Goal: Information Seeking & Learning: Compare options

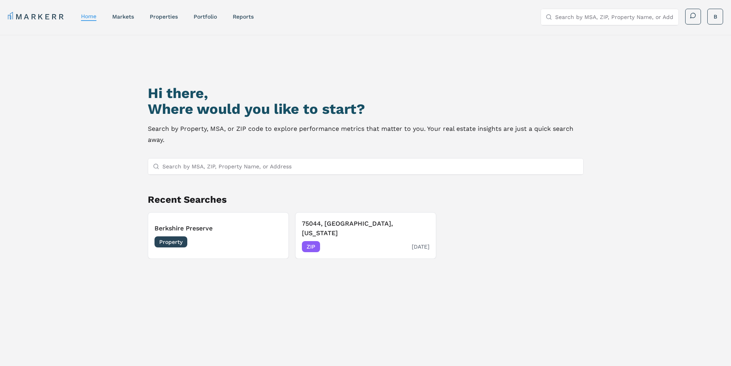
click at [339, 230] on div "75044, [GEOGRAPHIC_DATA], [US_STATE] ZIP [DATE]" at bounding box center [366, 235] width 128 height 33
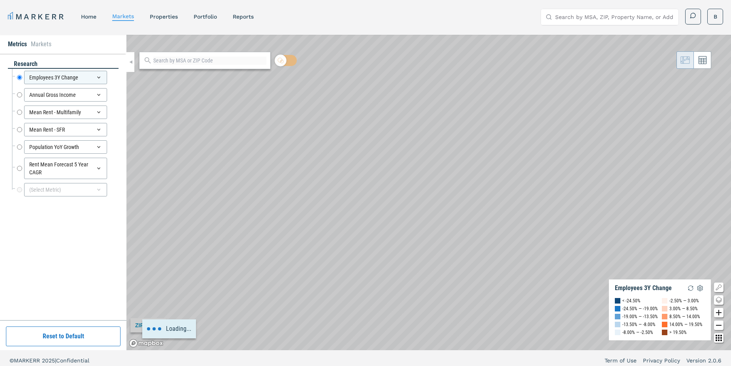
click at [592, 16] on input "Search by MSA, ZIP, Property Name, or Address" at bounding box center [614, 17] width 119 height 16
click at [166, 15] on link "properties" at bounding box center [164, 16] width 28 height 6
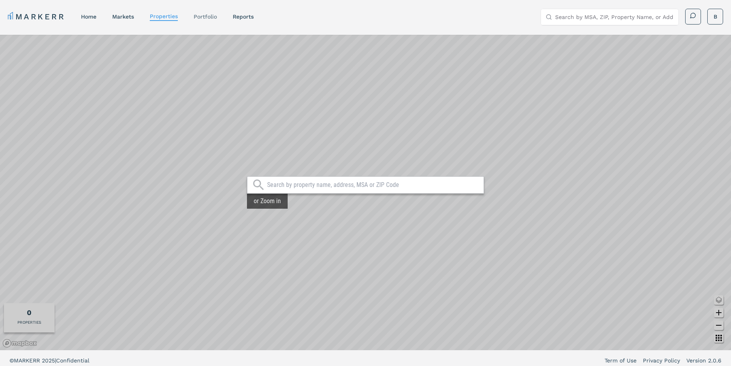
click at [207, 17] on link "Portfolio" at bounding box center [205, 16] width 23 height 6
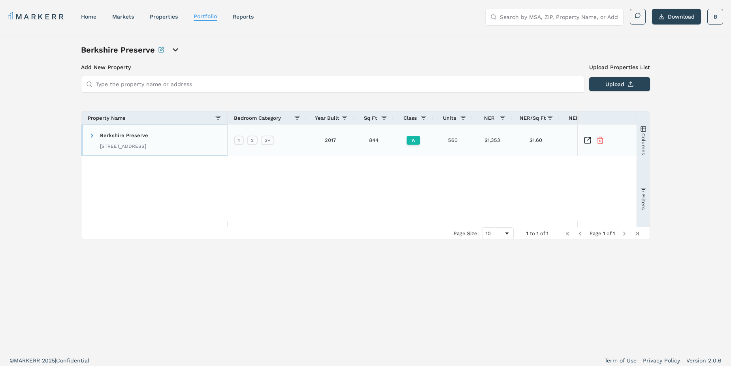
click at [105, 138] on span "Berkshire Preserve" at bounding box center [124, 135] width 48 height 6
click at [92, 136] on span at bounding box center [92, 135] width 6 height 6
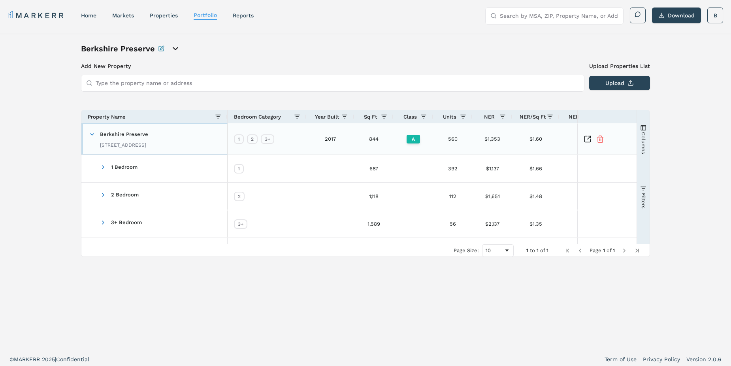
scroll to position [5, 0]
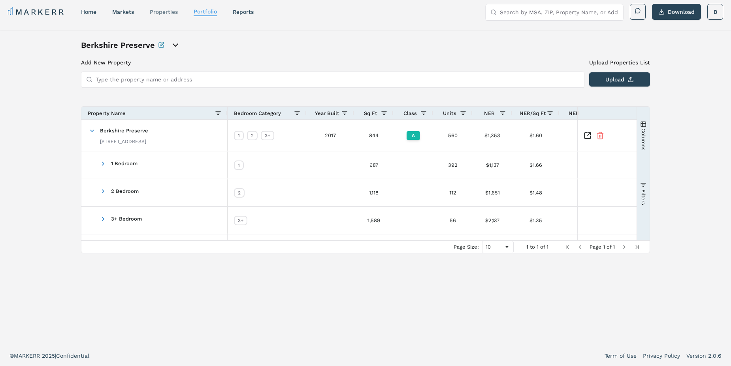
click at [172, 10] on link "properties" at bounding box center [164, 12] width 28 height 6
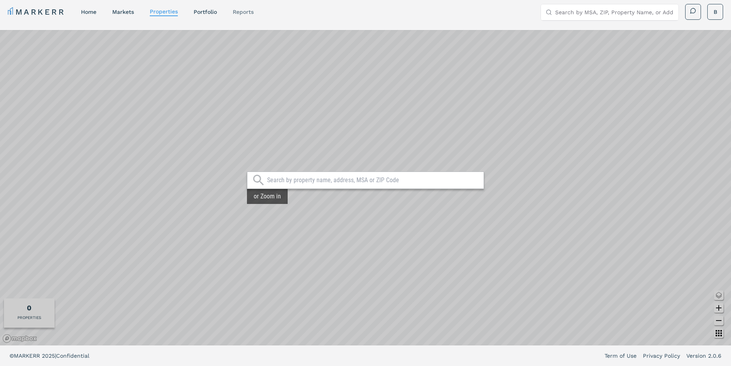
click at [238, 12] on link "reports" at bounding box center [243, 12] width 21 height 6
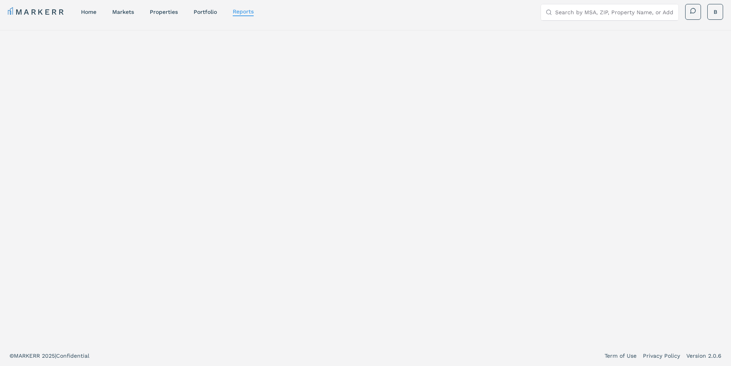
select select "-release_date"
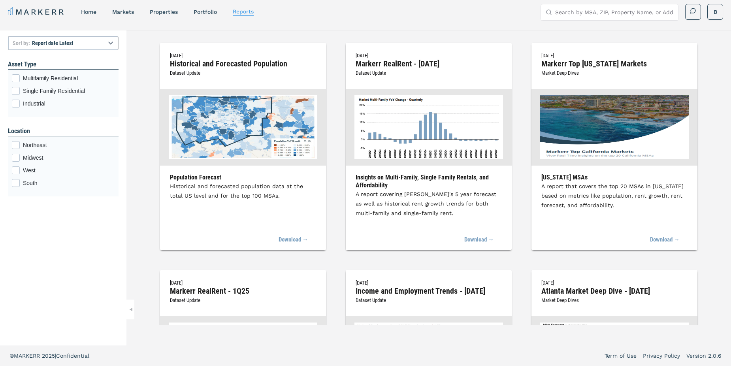
click at [149, 13] on nav "MARKERR home markets properties Portfolio reports" at bounding box center [131, 11] width 246 height 11
click at [120, 13] on link "markets" at bounding box center [123, 12] width 22 height 6
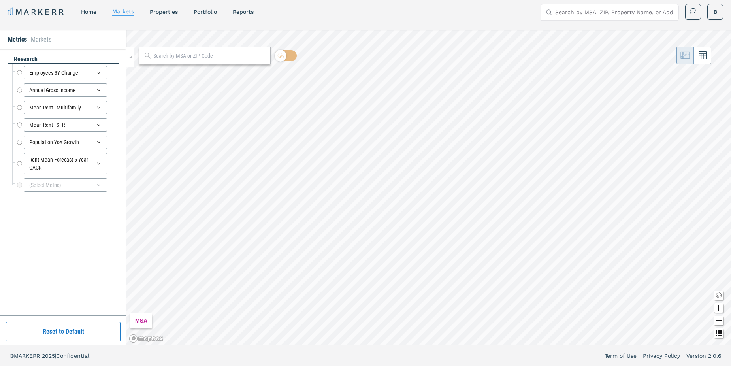
radio input "true"
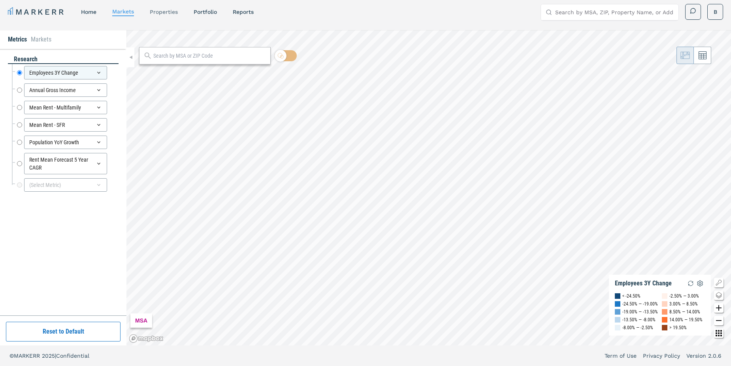
click at [166, 14] on link "properties" at bounding box center [164, 12] width 28 height 6
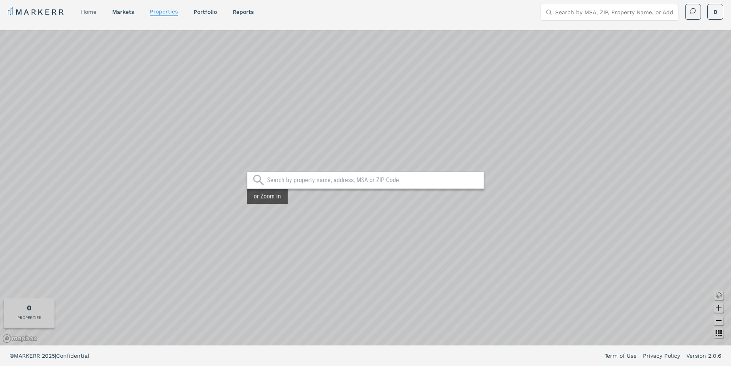
click at [94, 13] on link "home" at bounding box center [88, 12] width 15 height 6
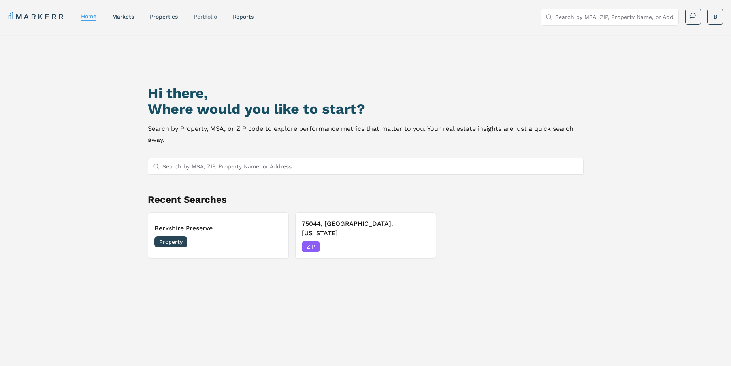
click at [211, 16] on link "Portfolio" at bounding box center [205, 16] width 23 height 6
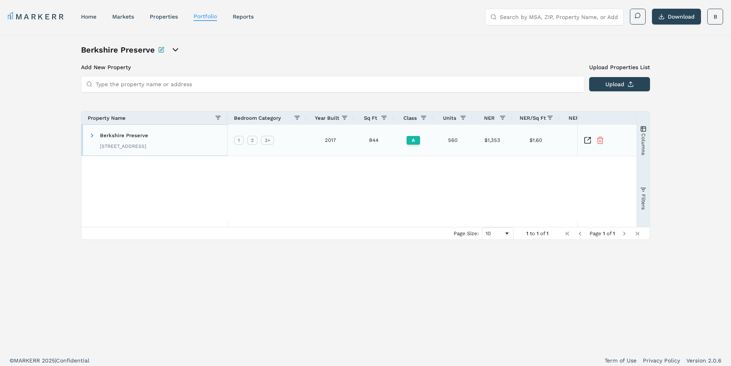
click at [138, 135] on span "Berkshire Preserve" at bounding box center [124, 135] width 48 height 6
click at [241, 16] on link "reports" at bounding box center [243, 16] width 21 height 6
select select "-release_date"
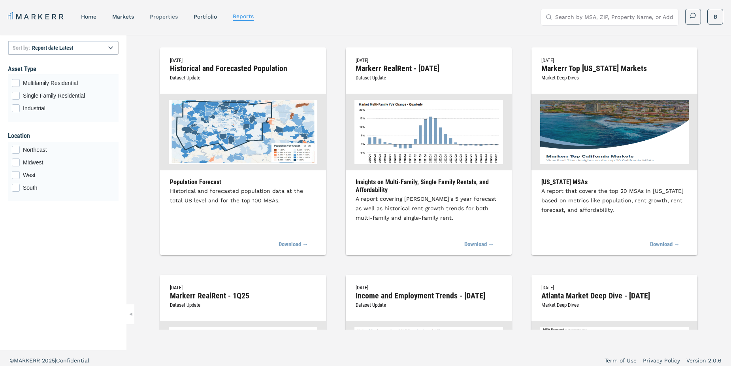
click at [175, 18] on link "properties" at bounding box center [164, 16] width 28 height 6
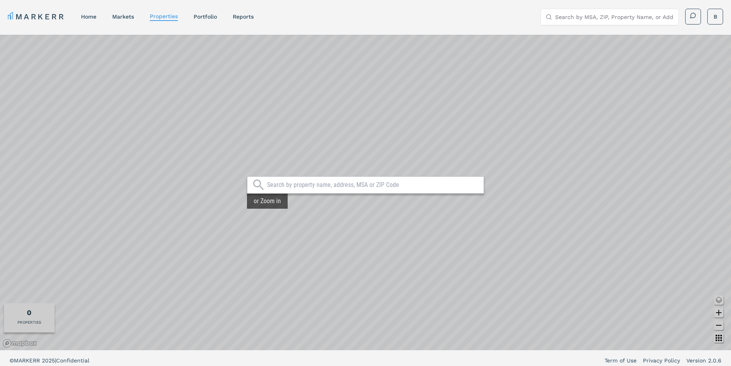
click at [301, 183] on input "text" at bounding box center [373, 185] width 213 height 8
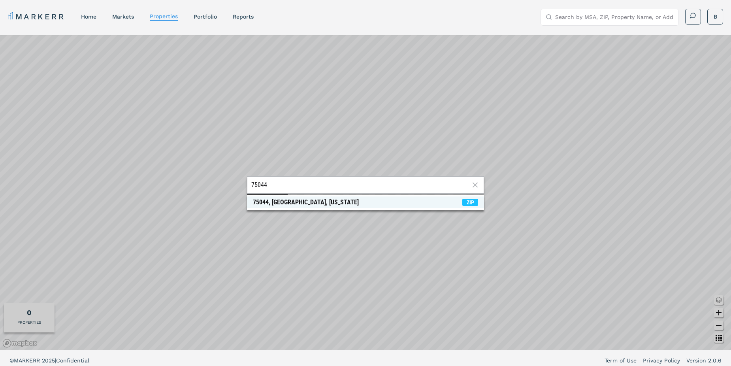
type input "75044"
click at [307, 204] on div "75044, [GEOGRAPHIC_DATA], [US_STATE]" at bounding box center [306, 202] width 106 height 8
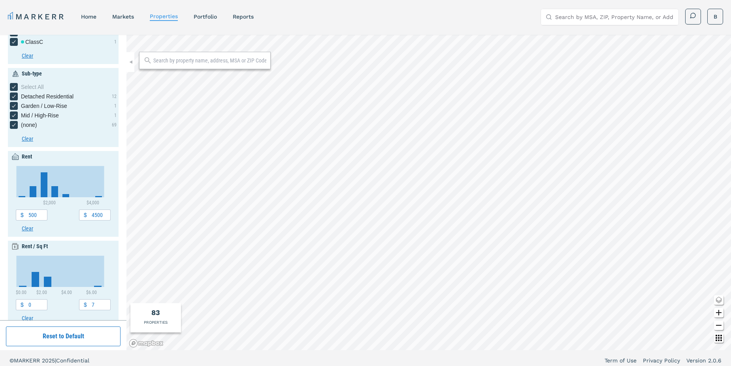
scroll to position [79, 0]
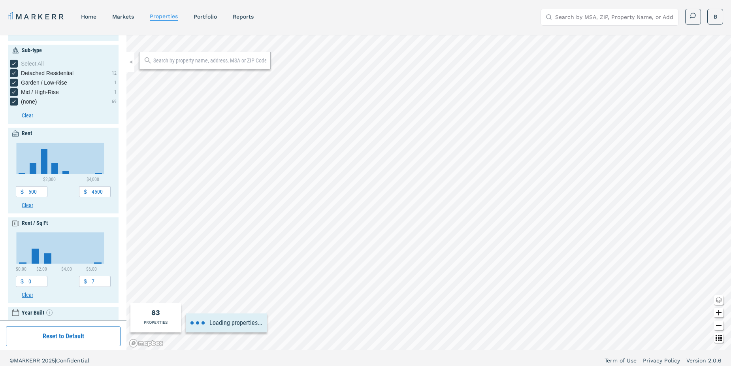
type input "1920"
type input "2040"
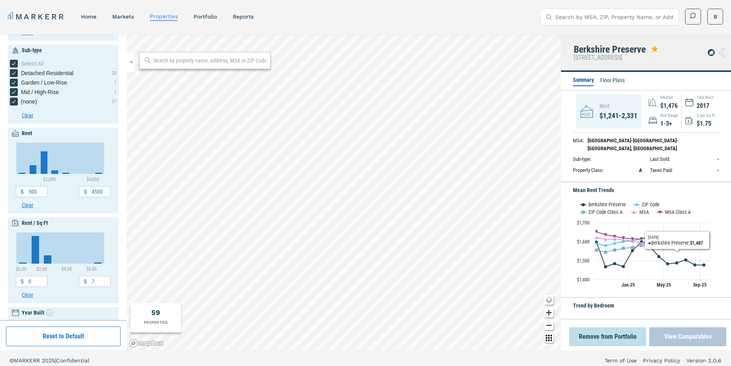
click at [678, 338] on button "View Comparables" at bounding box center [687, 336] width 77 height 19
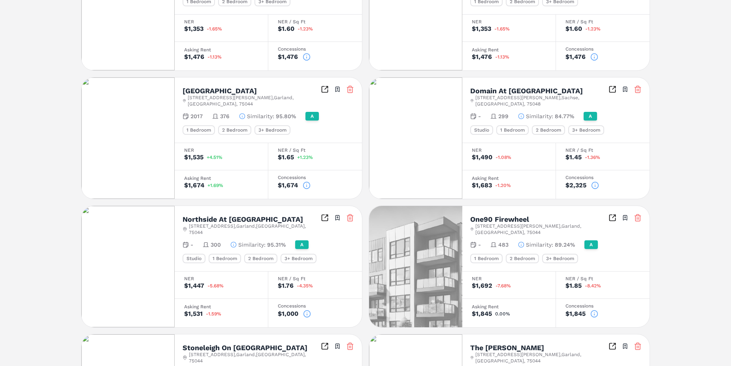
scroll to position [277, 0]
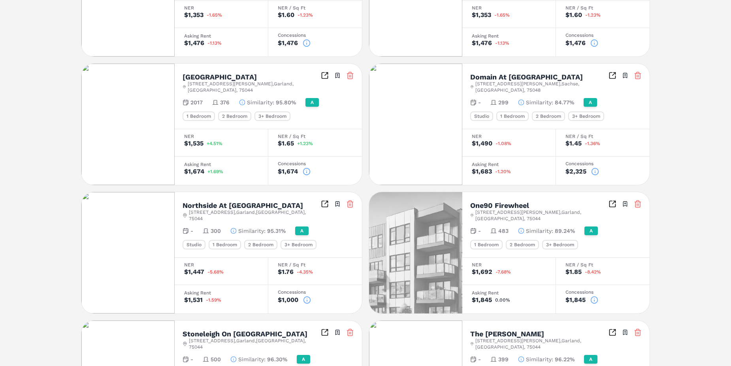
click at [308, 296] on icon at bounding box center [307, 300] width 8 height 8
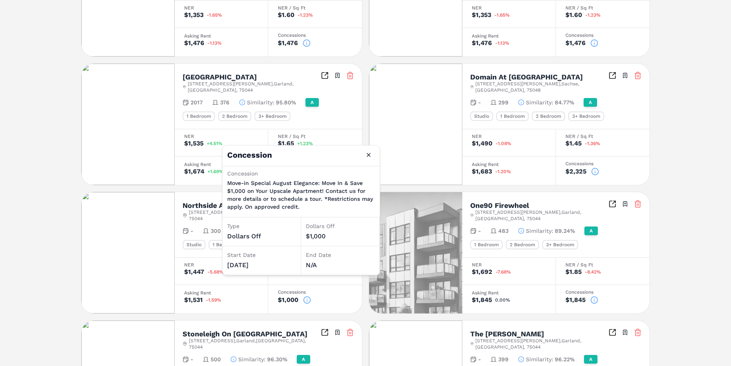
drag, startPoint x: 46, startPoint y: 238, endPoint x: 45, endPoint y: 243, distance: 6.0
click at [46, 238] on div "Berkshire Preserve A [STREET_ADDRESS] Toggle portfolio menu 2017 560 1 Bedroom …" at bounding box center [365, 233] width 731 height 950
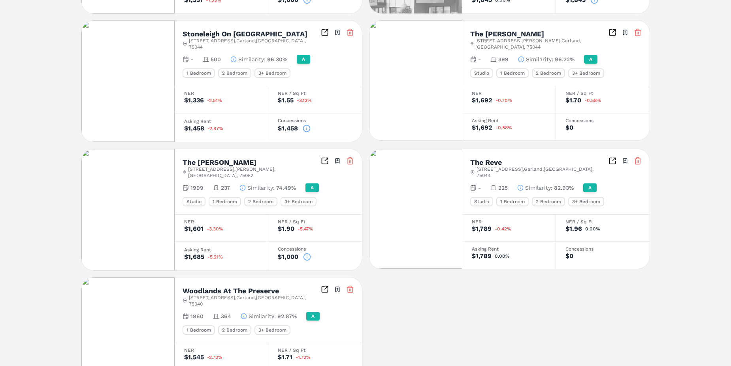
scroll to position [602, 0]
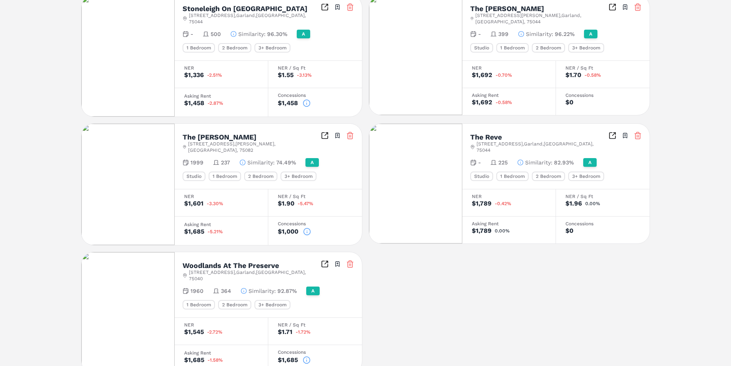
click at [306, 228] on icon at bounding box center [307, 232] width 8 height 8
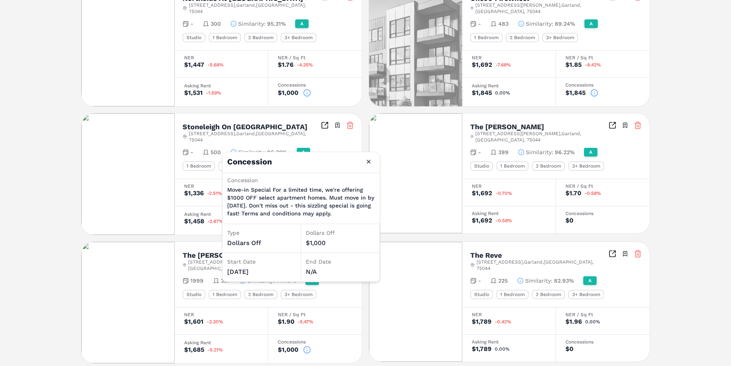
scroll to position [483, 0]
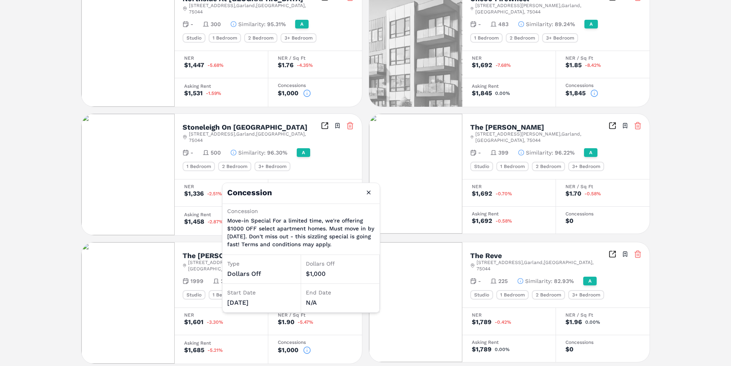
click at [371, 145] on img at bounding box center [415, 174] width 93 height 120
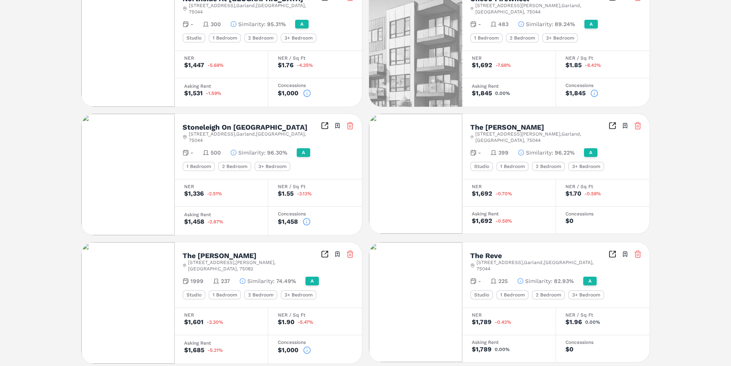
click at [306, 218] on icon at bounding box center [307, 222] width 8 height 8
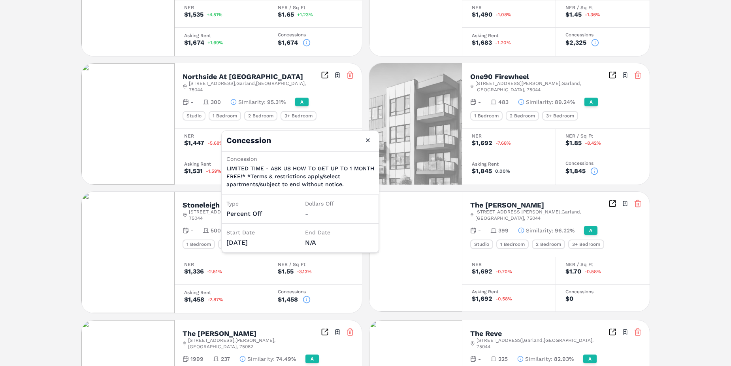
scroll to position [404, 0]
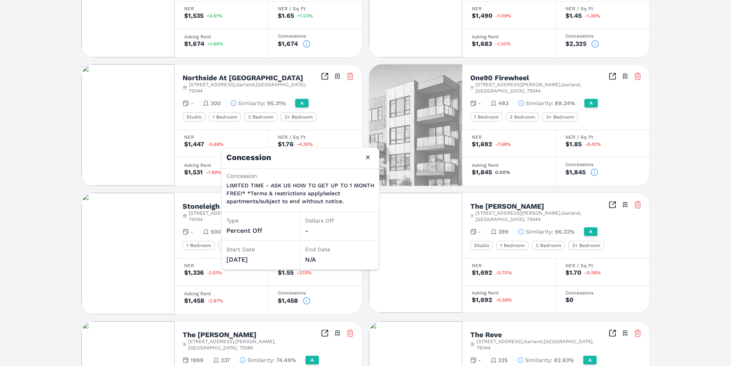
click at [593, 168] on icon at bounding box center [594, 172] width 8 height 8
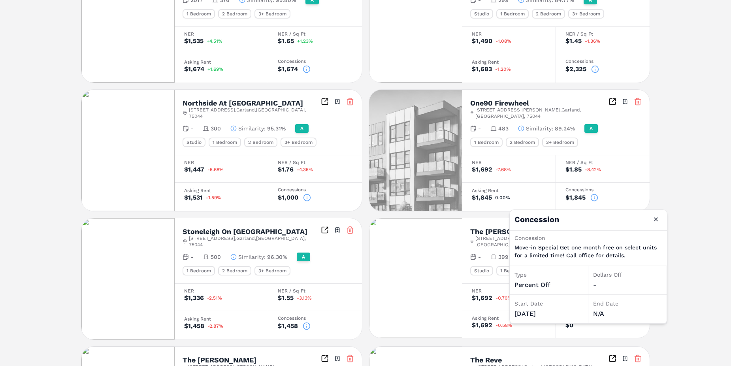
scroll to position [246, 0]
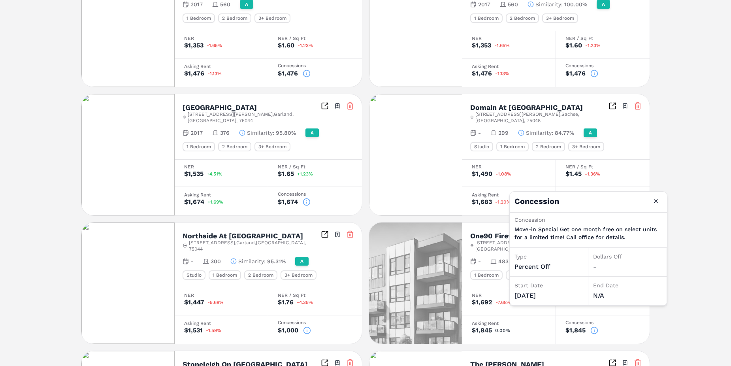
click at [707, 153] on div "Berkshire Preserve A [STREET_ADDRESS] Toggle portfolio menu 2017 560 1 Bedroom …" at bounding box center [365, 264] width 731 height 950
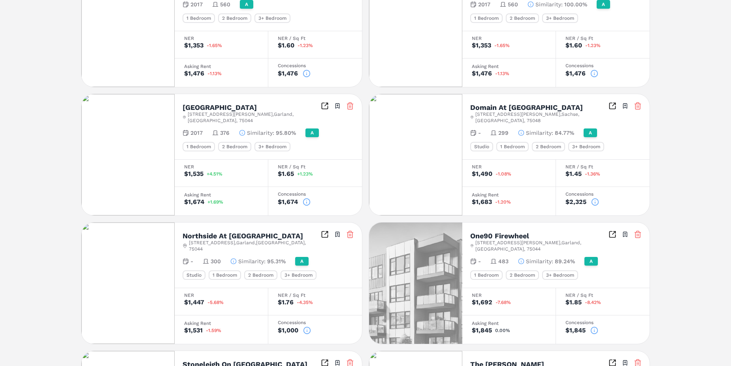
click at [592, 198] on icon at bounding box center [595, 202] width 8 height 8
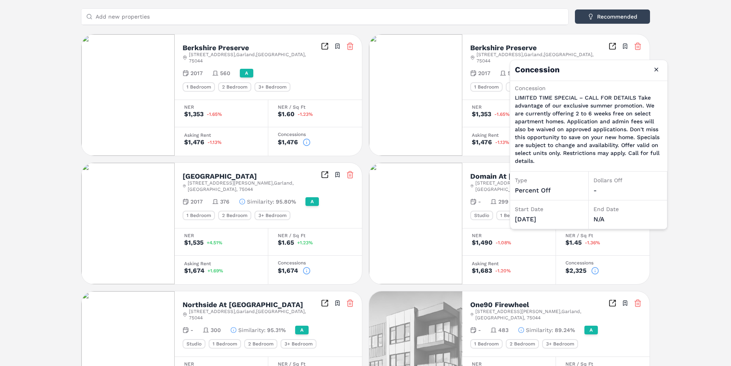
scroll to position [167, 0]
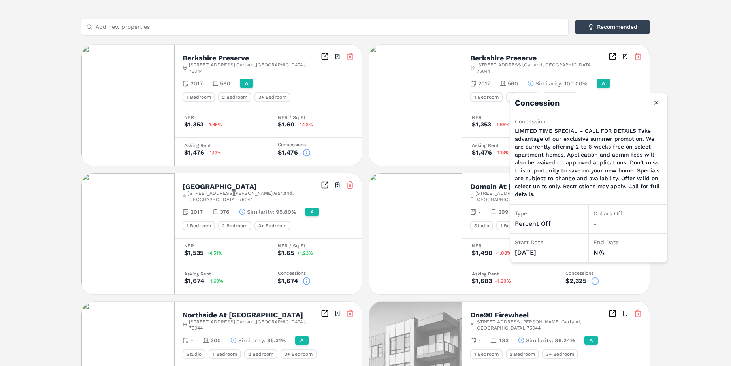
drag, startPoint x: 691, startPoint y: 87, endPoint x: 702, endPoint y: 93, distance: 12.7
click at [691, 87] on div "Berkshire Preserve A [STREET_ADDRESS] Toggle portfolio menu 2017 560 1 Bedroom …" at bounding box center [365, 343] width 731 height 950
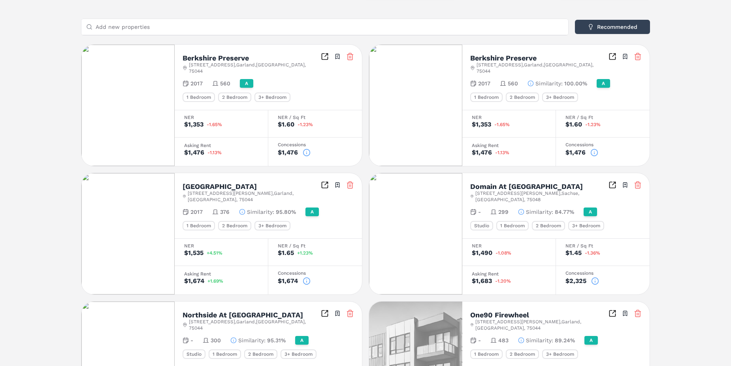
click at [595, 149] on icon at bounding box center [594, 153] width 8 height 8
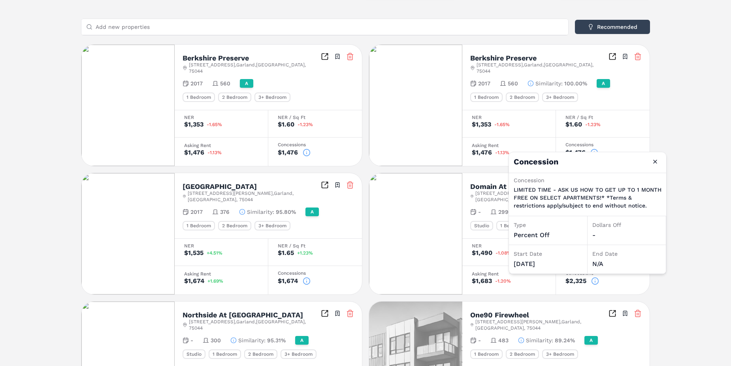
click at [717, 156] on div "Berkshire Preserve A [STREET_ADDRESS] Toggle portfolio menu 2017 560 1 Bedroom …" at bounding box center [365, 343] width 731 height 950
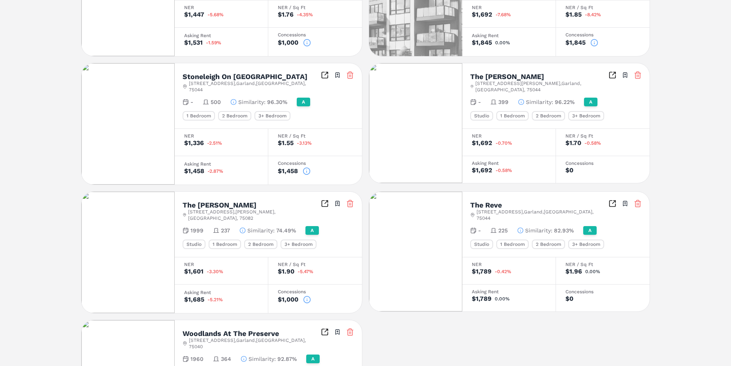
scroll to position [523, 0]
